Goal: Task Accomplishment & Management: Use online tool/utility

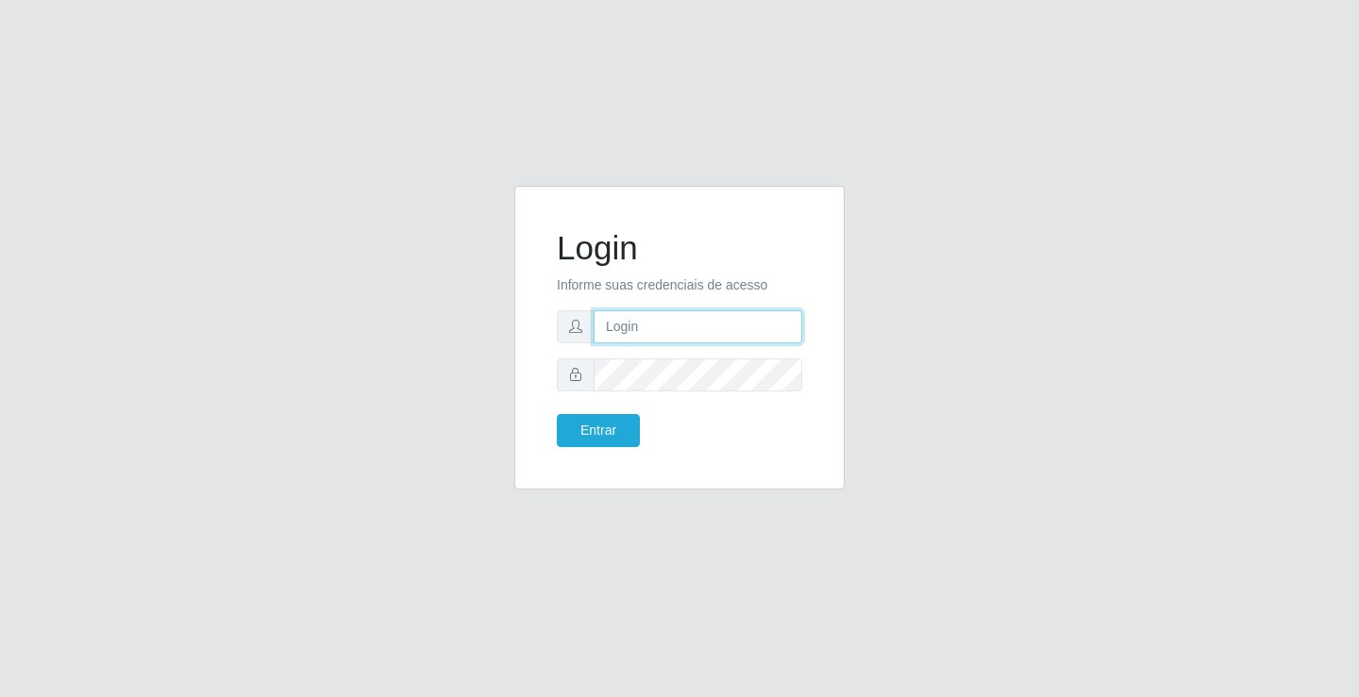
click at [649, 324] on input "text" at bounding box center [698, 326] width 209 height 33
type input "w"
type input "ediane@ideal"
click at [557, 414] on button "Entrar" at bounding box center [598, 430] width 83 height 33
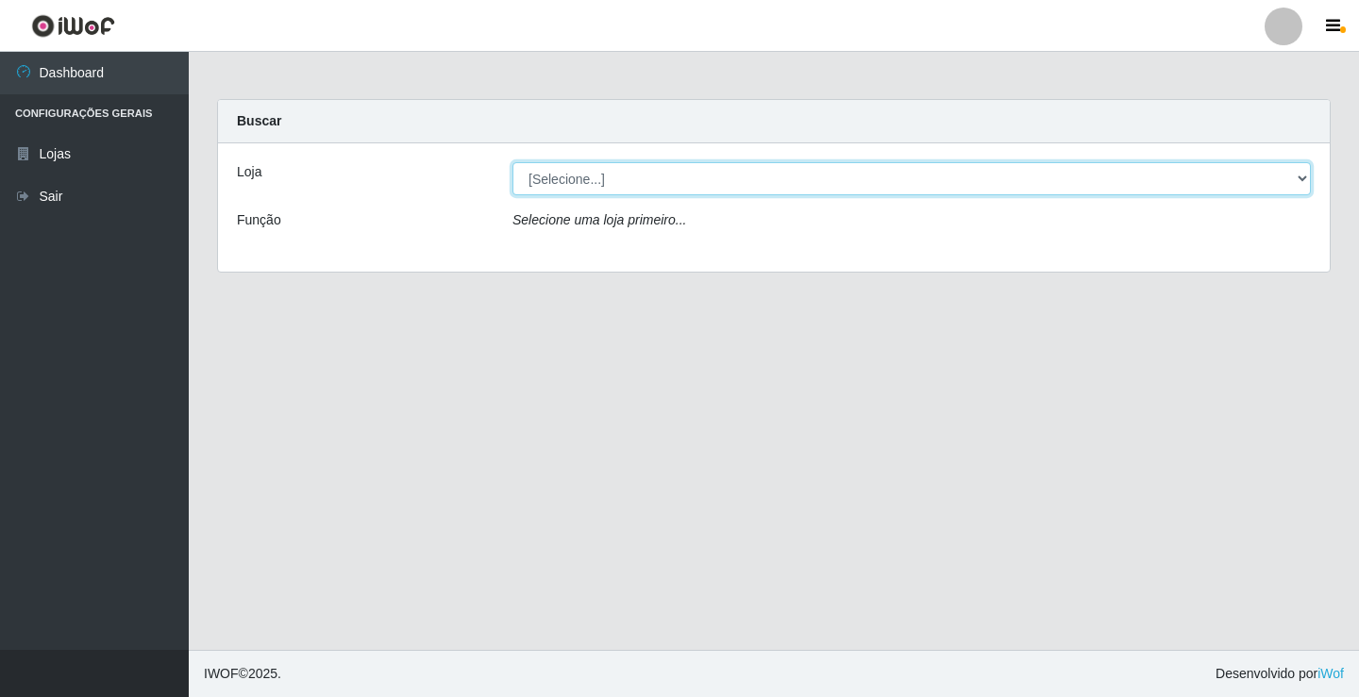
click at [578, 174] on select "[Selecione...] Ideal - Conceição" at bounding box center [911, 178] width 798 height 33
select select "231"
click at [512, 162] on select "[Selecione...] Ideal - Conceição" at bounding box center [911, 178] width 798 height 33
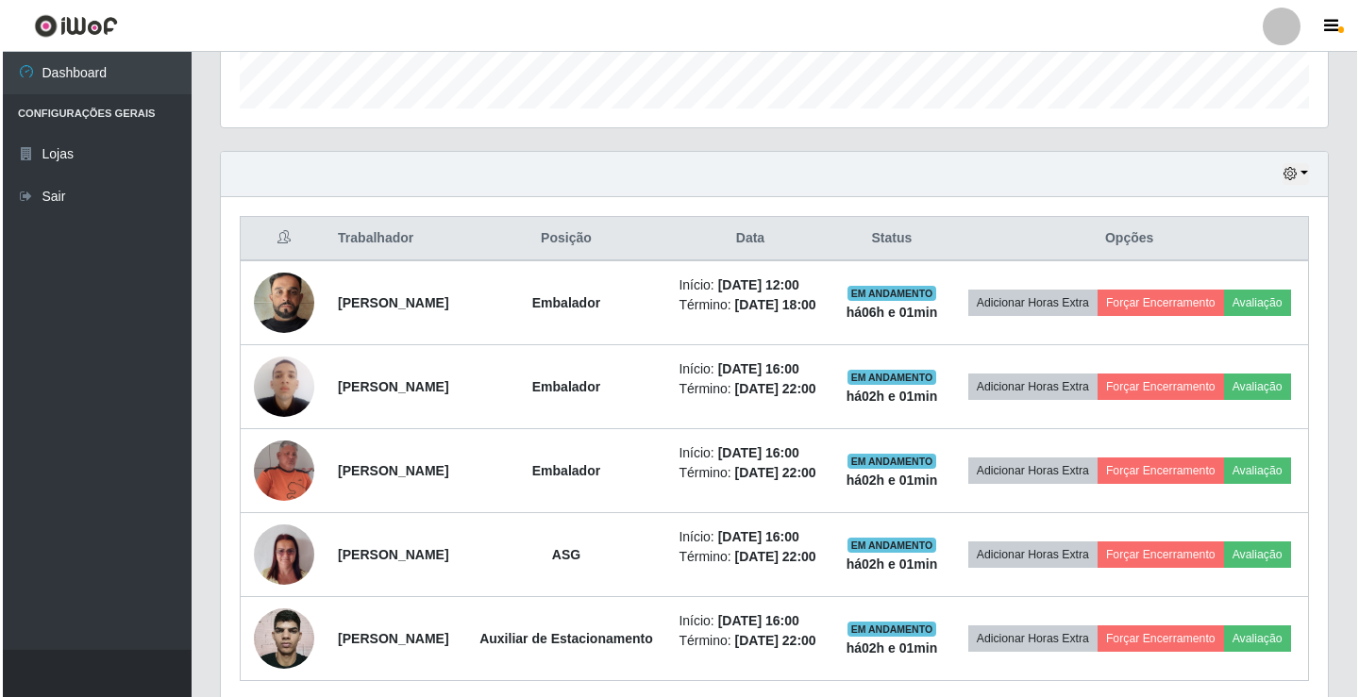
scroll to position [661, 0]
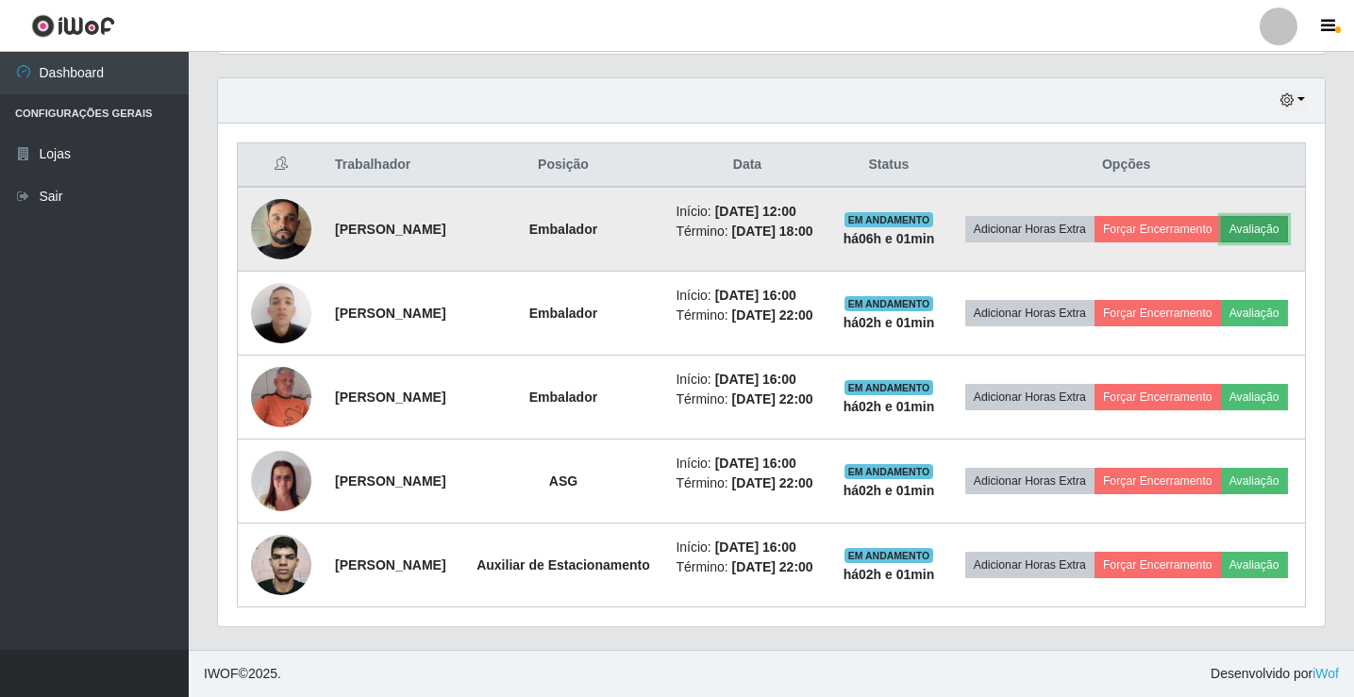
click at [1221, 231] on button "Avaliação" at bounding box center [1254, 229] width 67 height 26
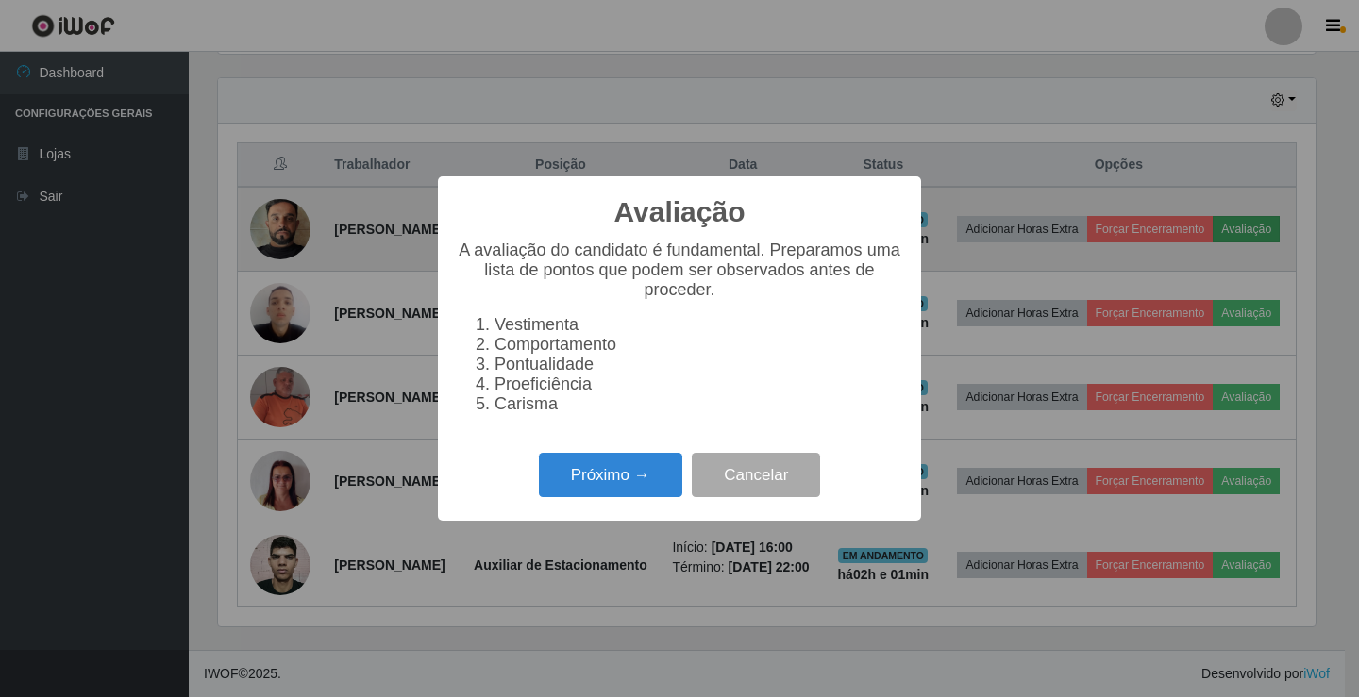
scroll to position [392, 1097]
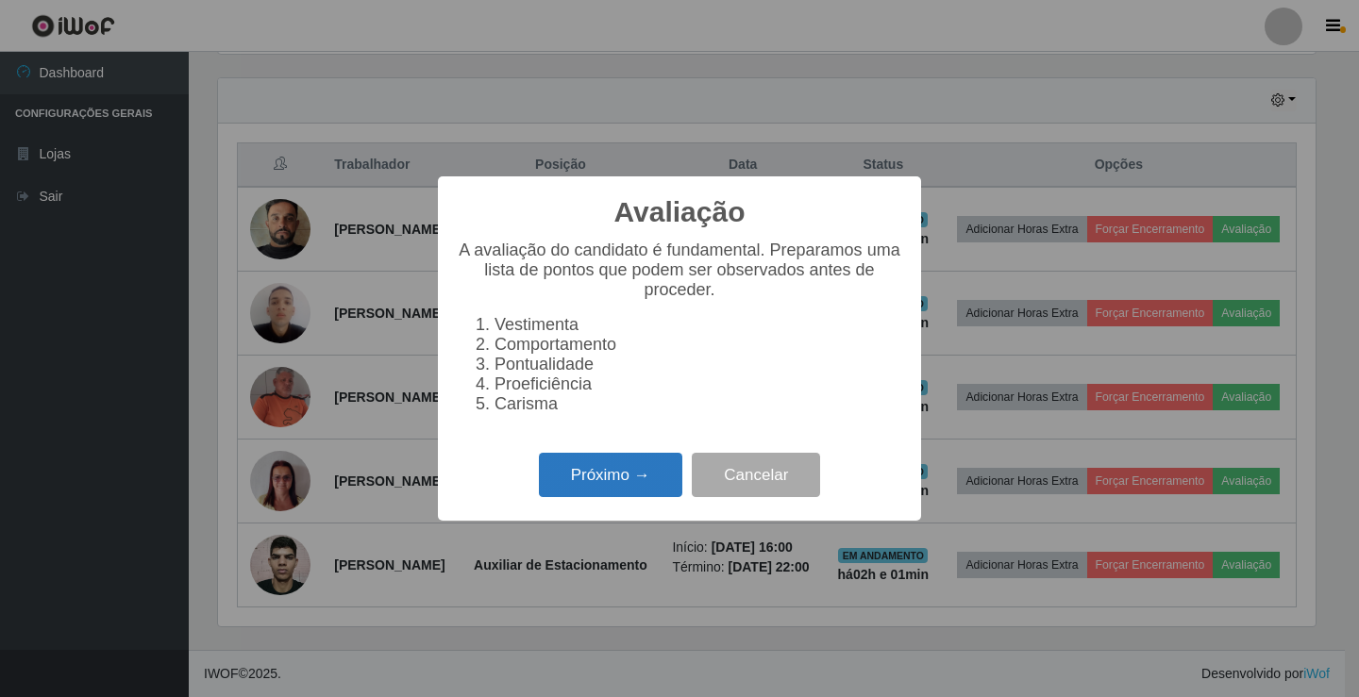
click at [616, 491] on button "Próximo →" at bounding box center [610, 475] width 143 height 44
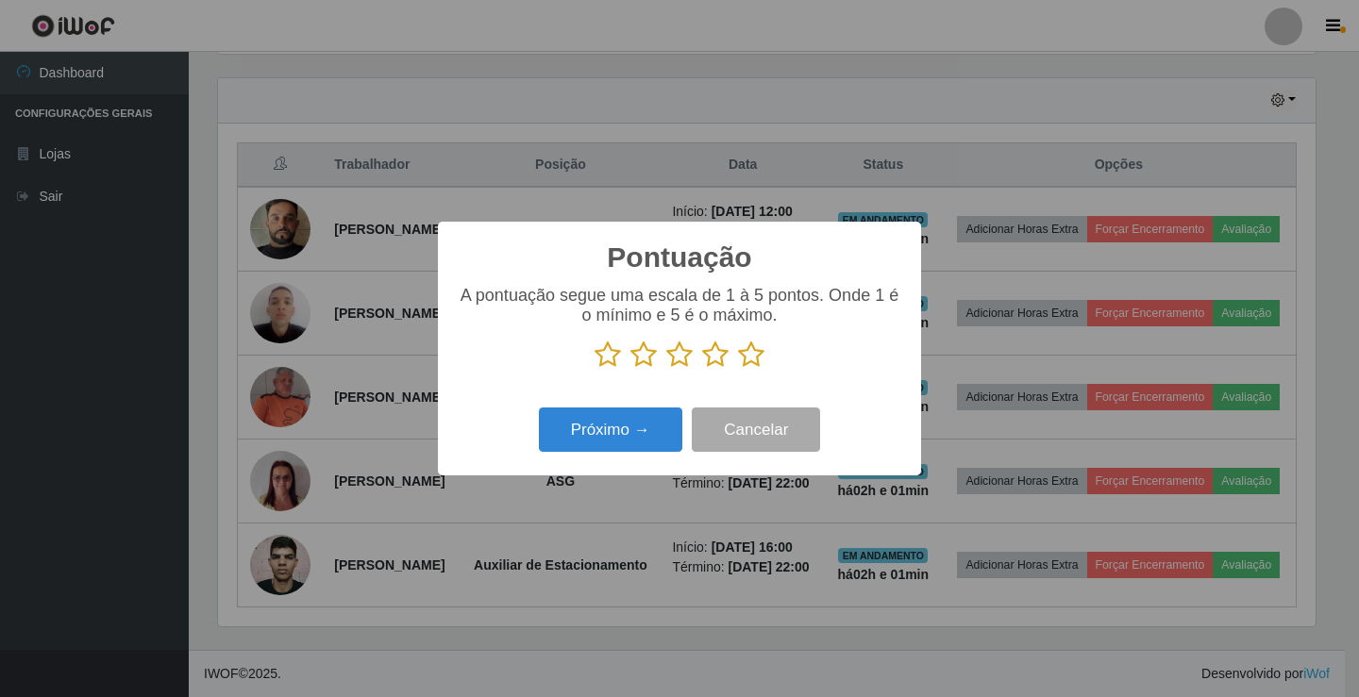
scroll to position [943265, 942559]
click at [761, 358] on icon at bounding box center [751, 355] width 26 height 28
click at [738, 369] on input "radio" at bounding box center [738, 369] width 0 height 0
click at [638, 424] on button "Próximo →" at bounding box center [610, 430] width 143 height 44
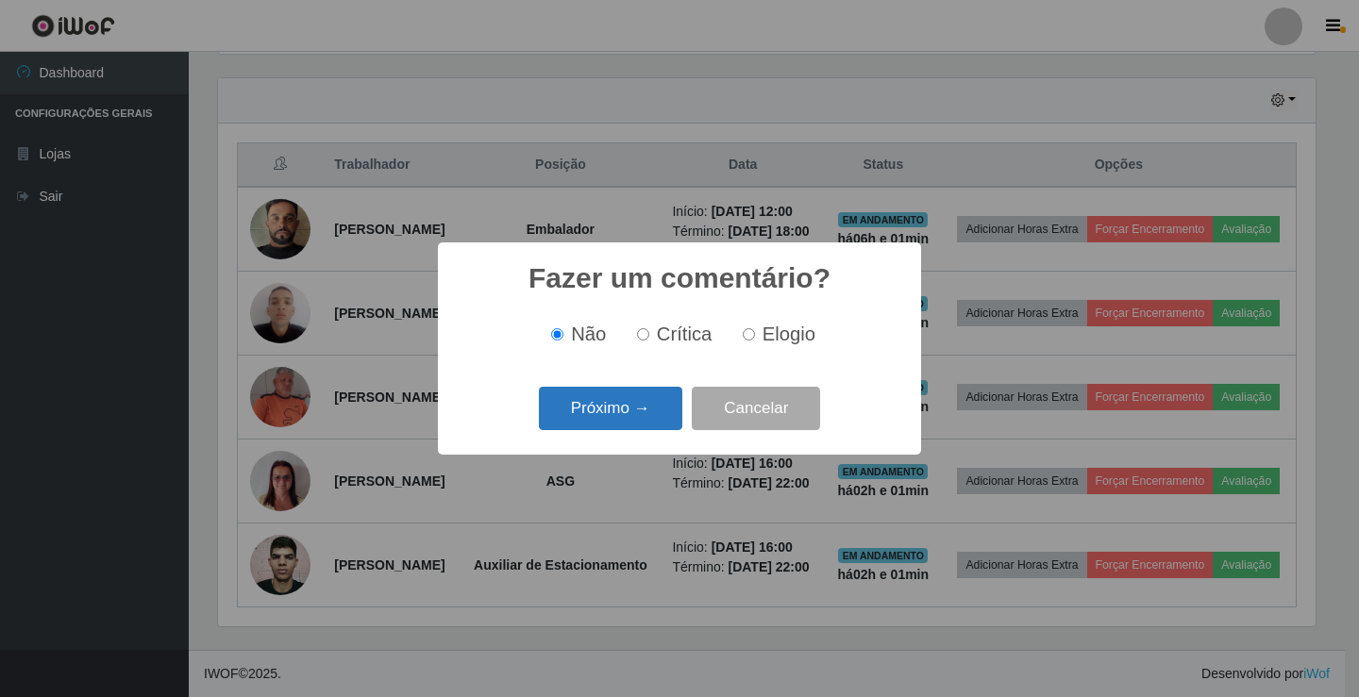
click at [640, 420] on button "Próximo →" at bounding box center [610, 409] width 143 height 44
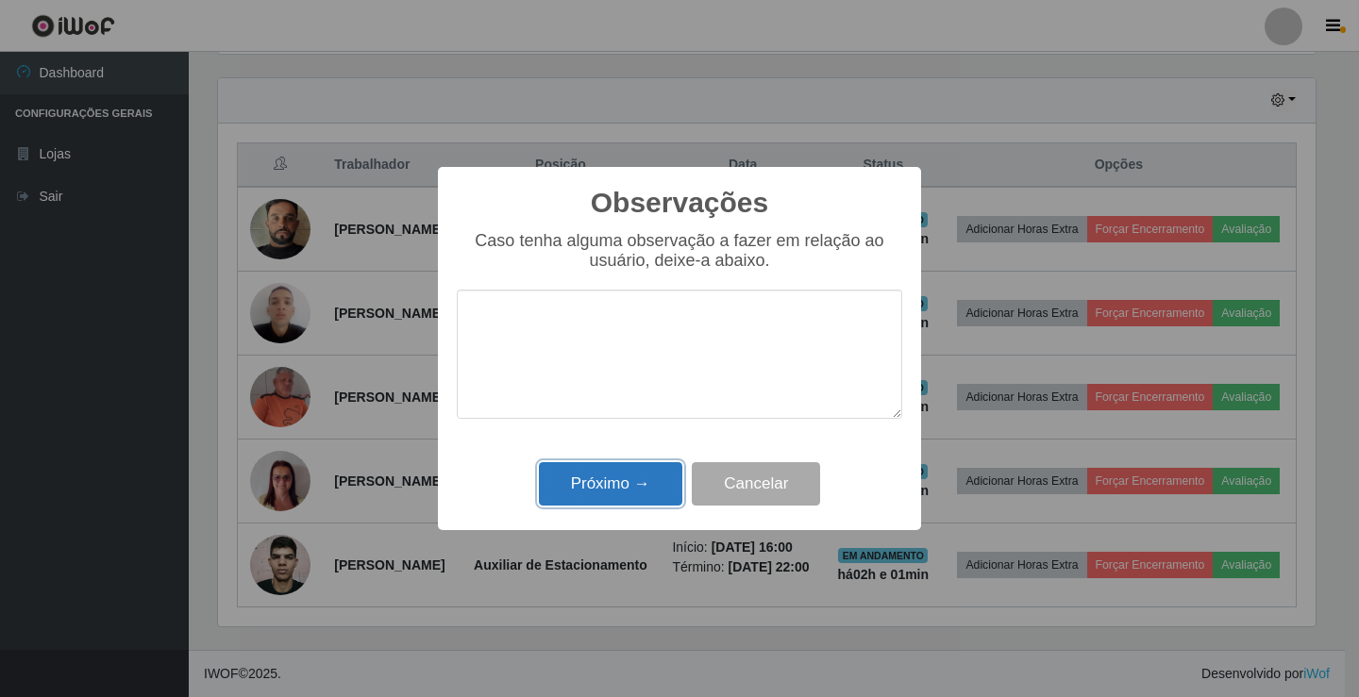
click at [613, 498] on button "Próximo →" at bounding box center [610, 484] width 143 height 44
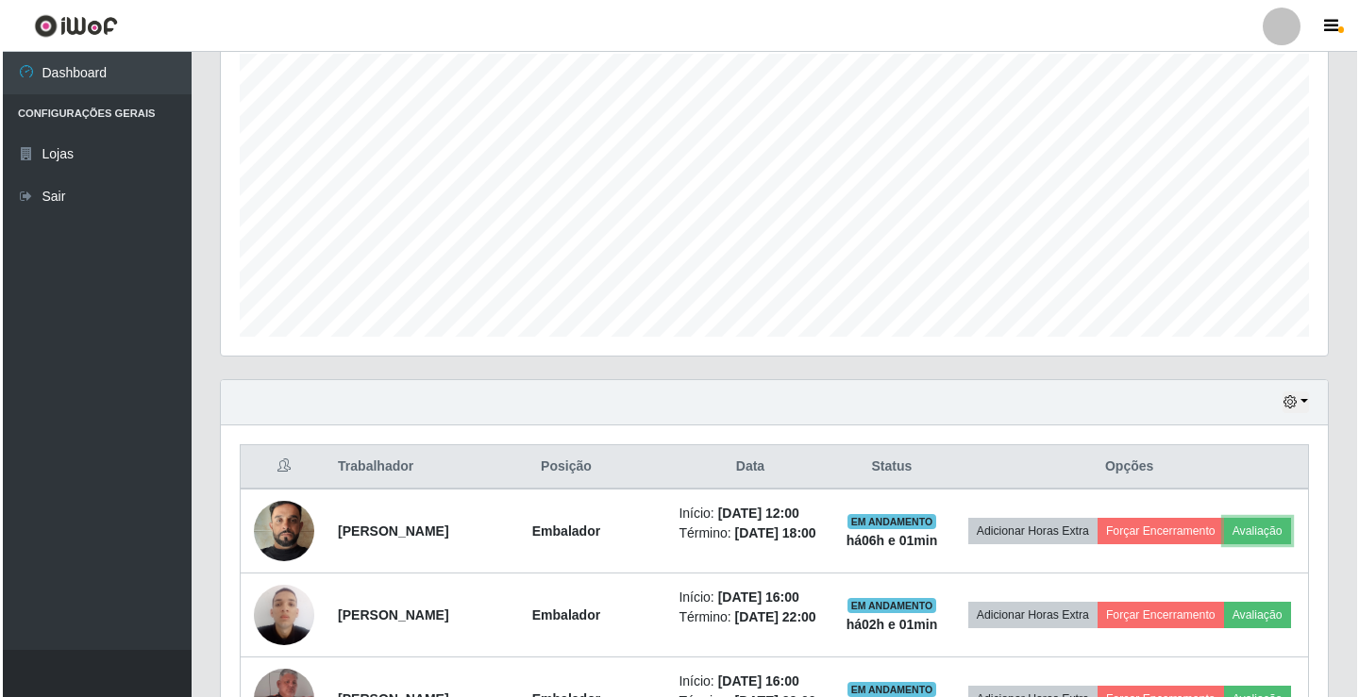
scroll to position [527, 0]
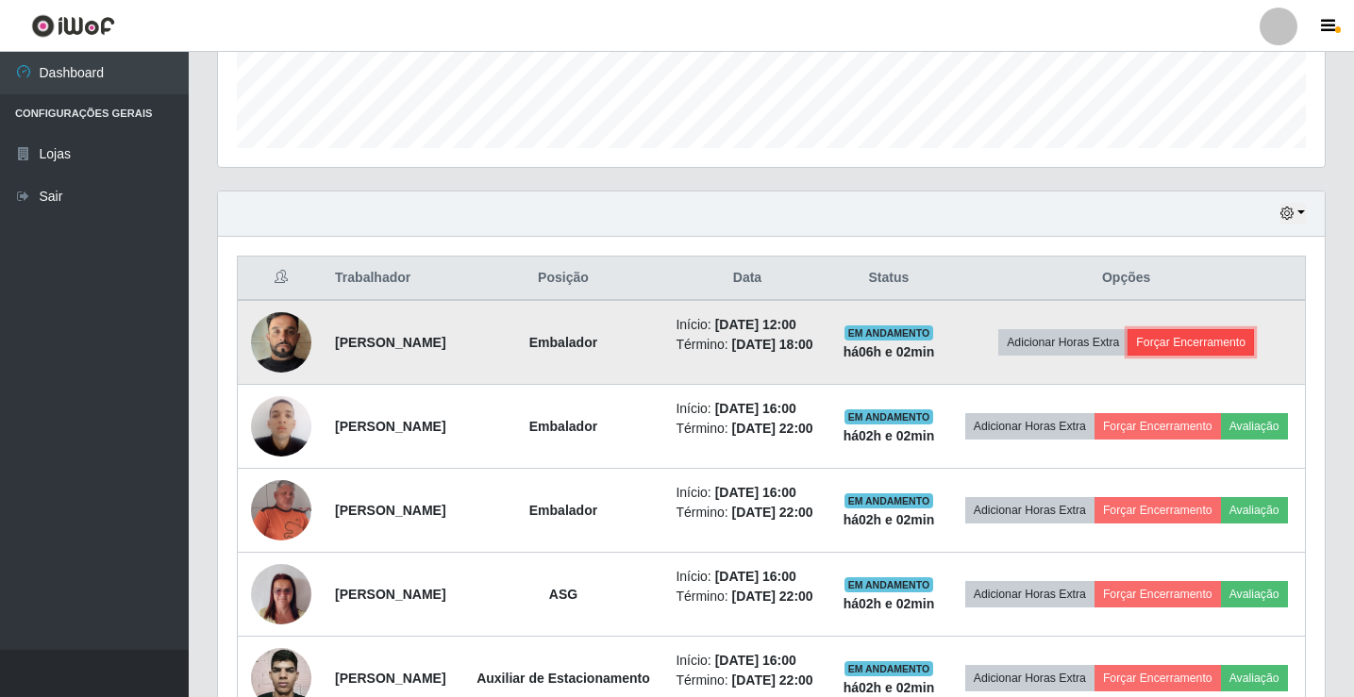
click at [1188, 356] on button "Forçar Encerramento" at bounding box center [1191, 342] width 126 height 26
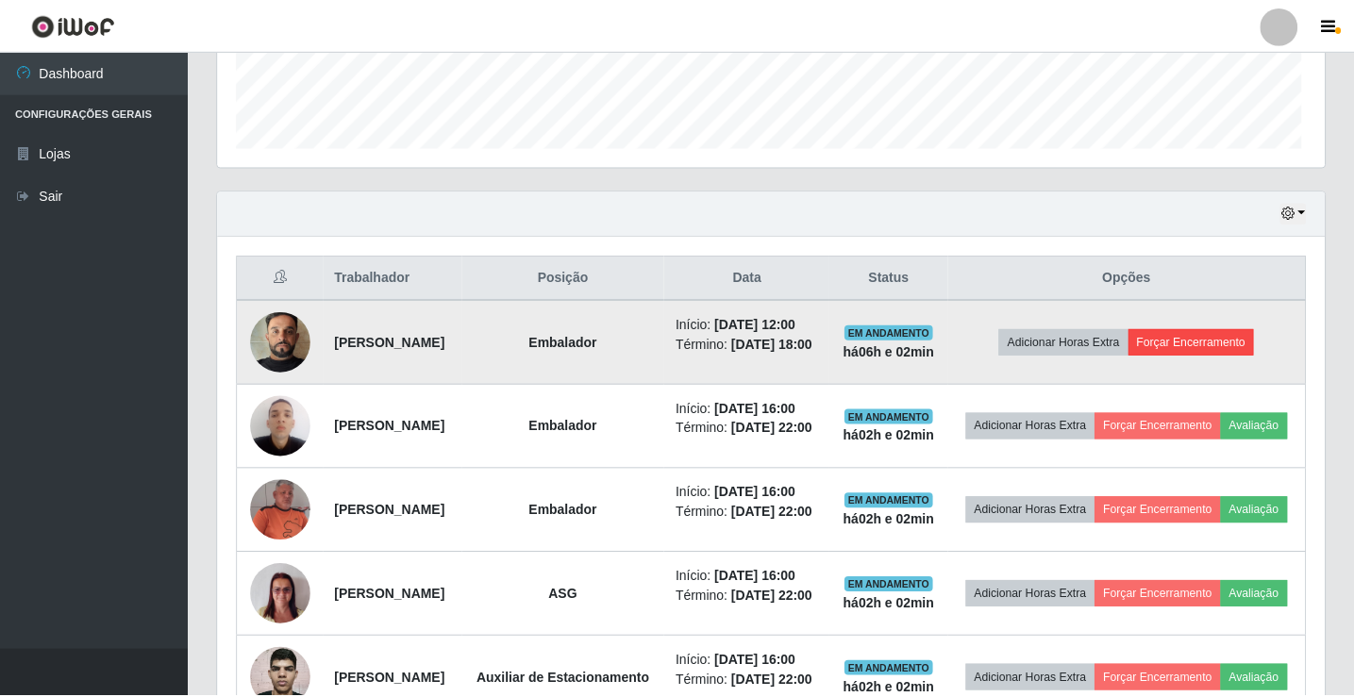
scroll to position [392, 1097]
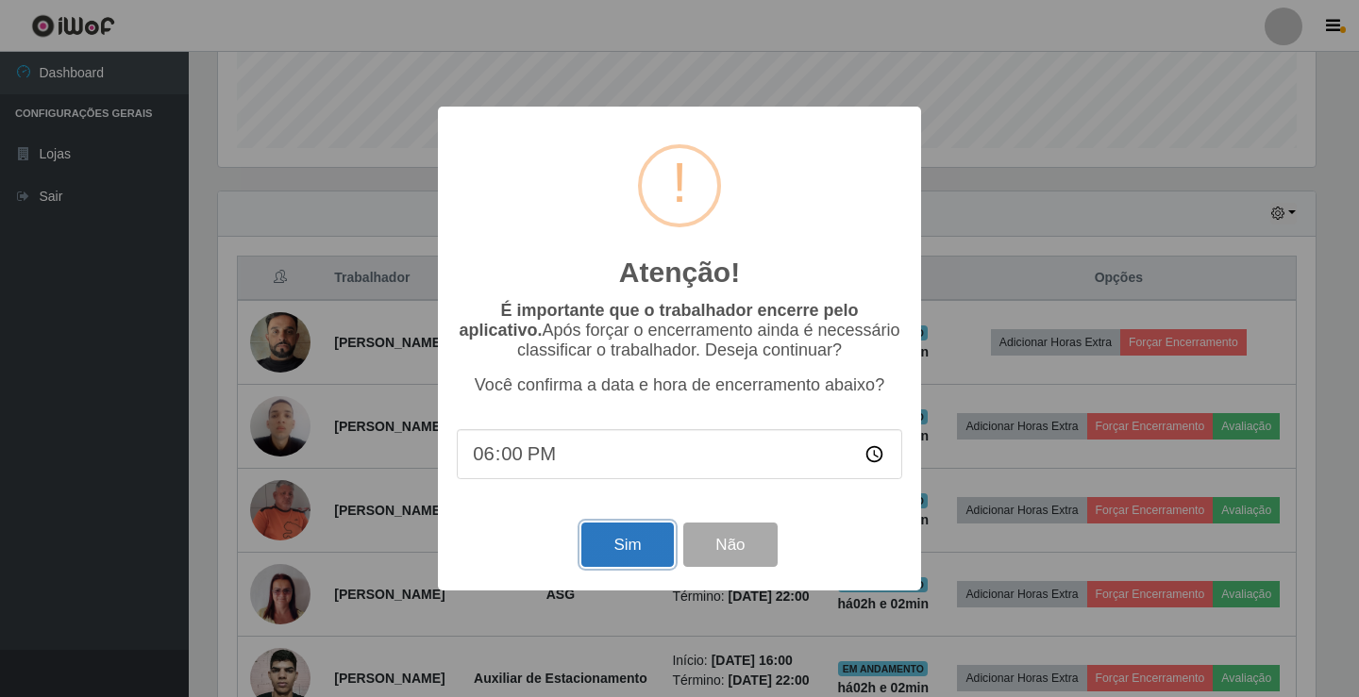
click at [633, 544] on button "Sim" at bounding box center [627, 545] width 92 height 44
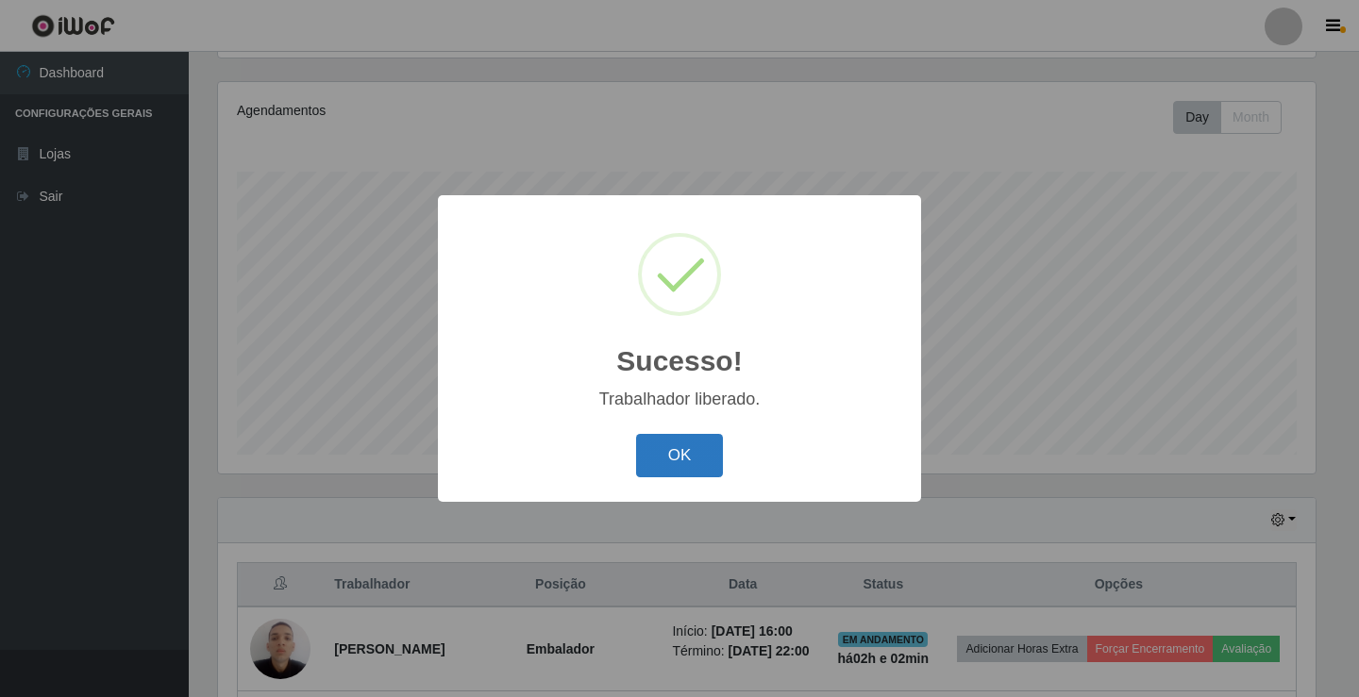
click at [670, 456] on button "OK" at bounding box center [680, 456] width 88 height 44
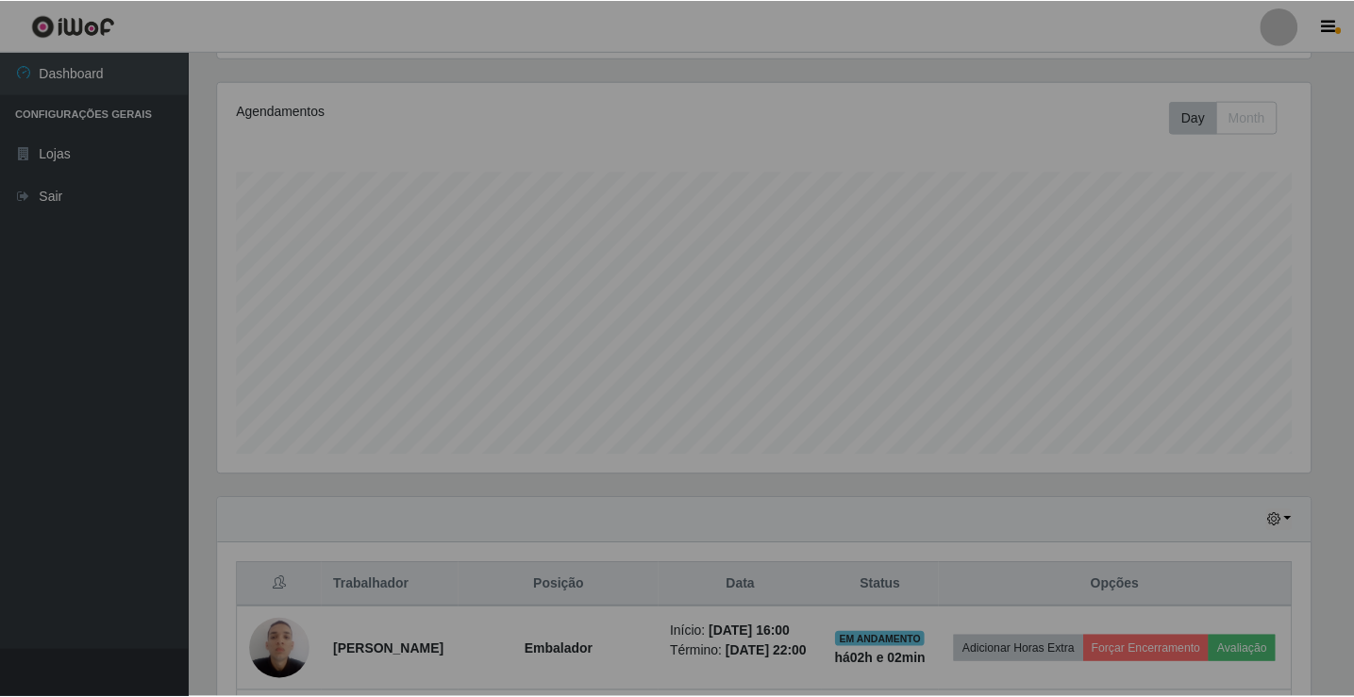
scroll to position [392, 1107]
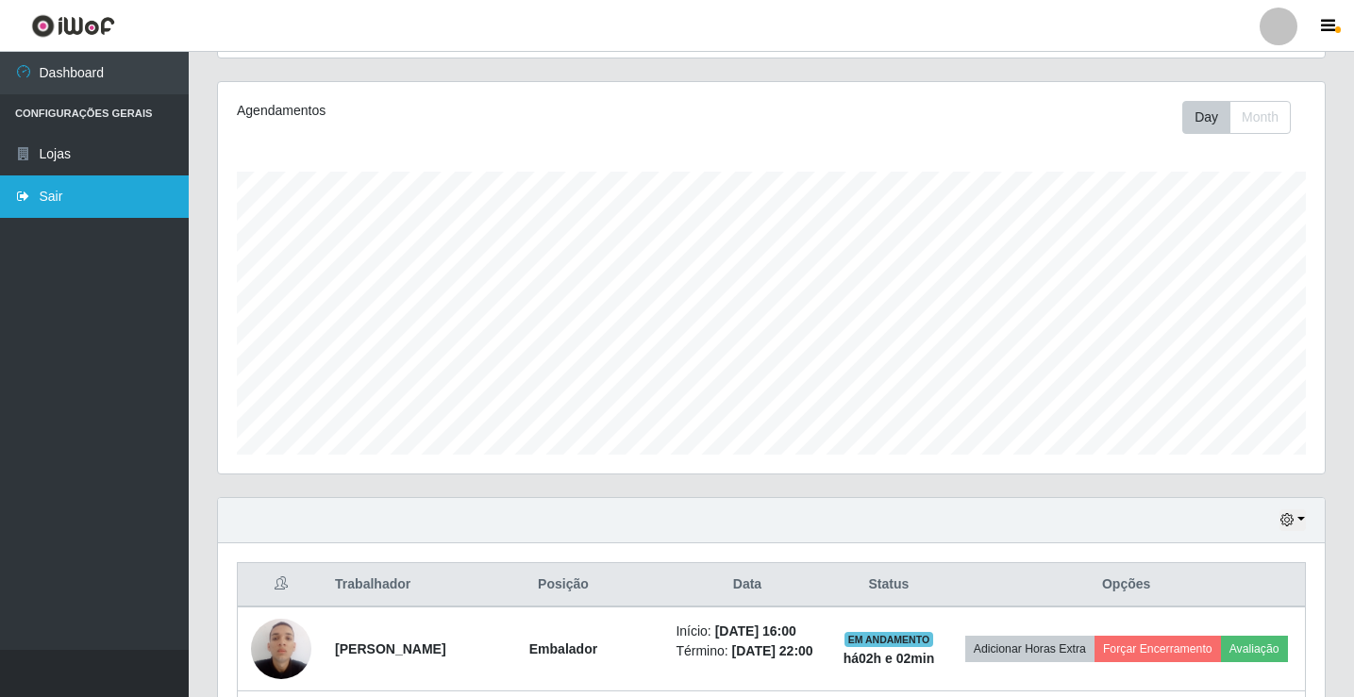
click at [97, 187] on link "Sair" at bounding box center [94, 197] width 189 height 42
